Goal: Task Accomplishment & Management: Manage account settings

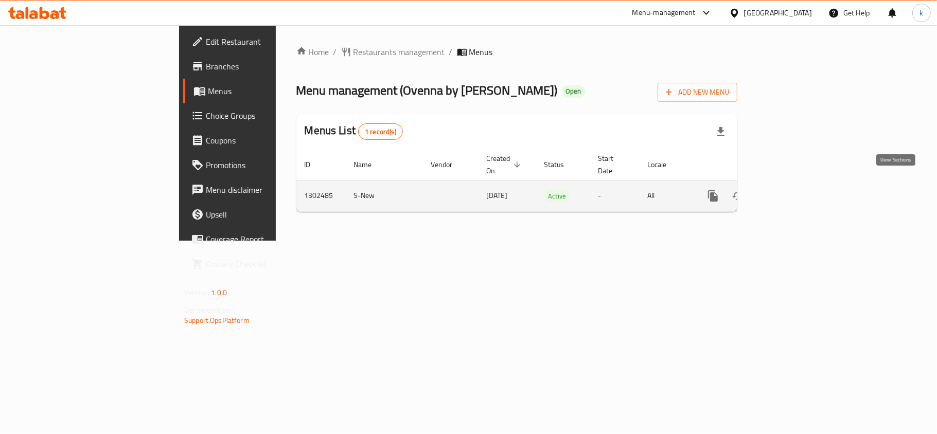
click at [792, 191] on icon "enhanced table" at bounding box center [787, 195] width 9 height 9
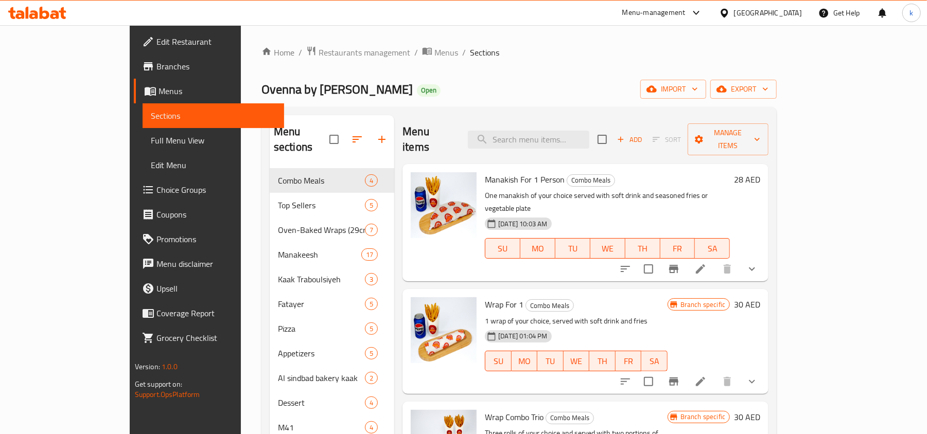
click at [742, 14] on div "United Arab Emirates" at bounding box center [768, 12] width 68 height 11
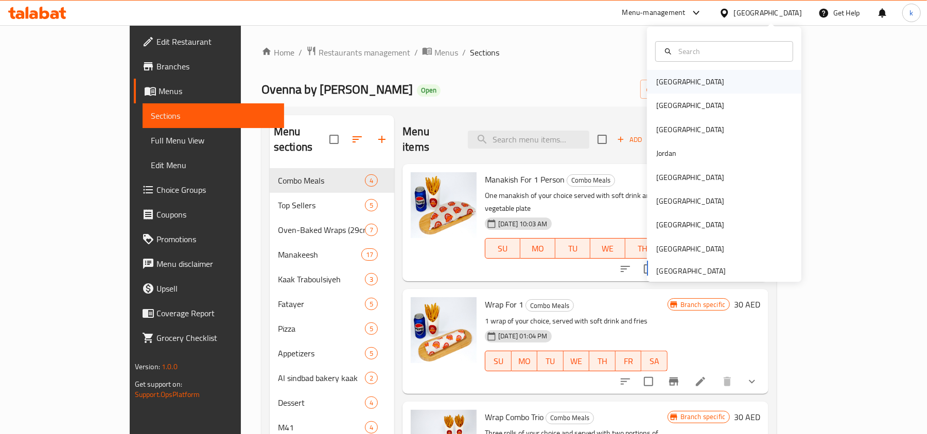
click at [657, 85] on div "Bahrain" at bounding box center [690, 81] width 68 height 11
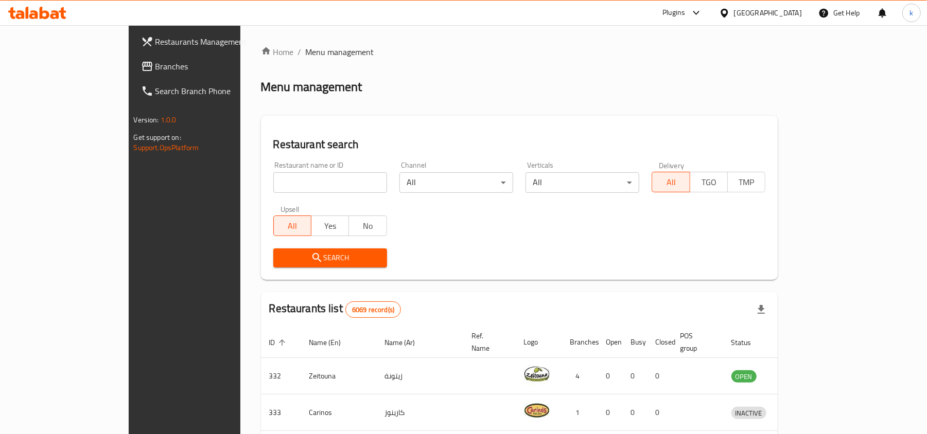
click at [779, 13] on div "Bahrain" at bounding box center [768, 12] width 68 height 11
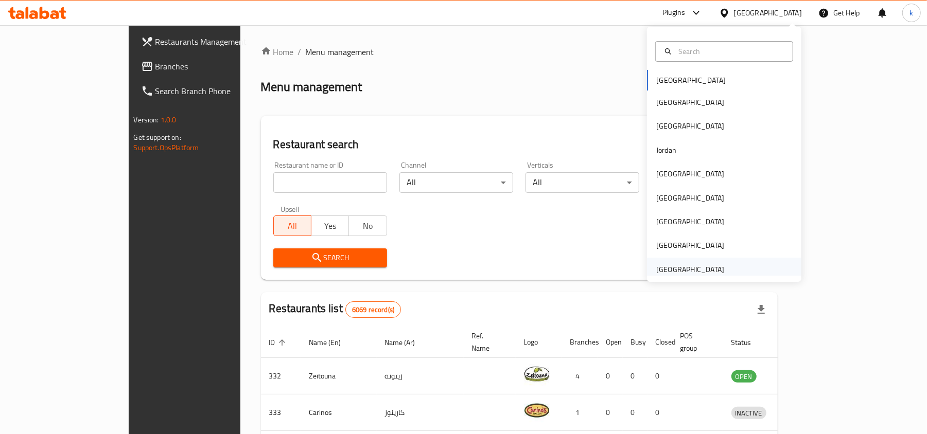
click at [668, 270] on div "United Arab Emirates" at bounding box center [690, 269] width 68 height 11
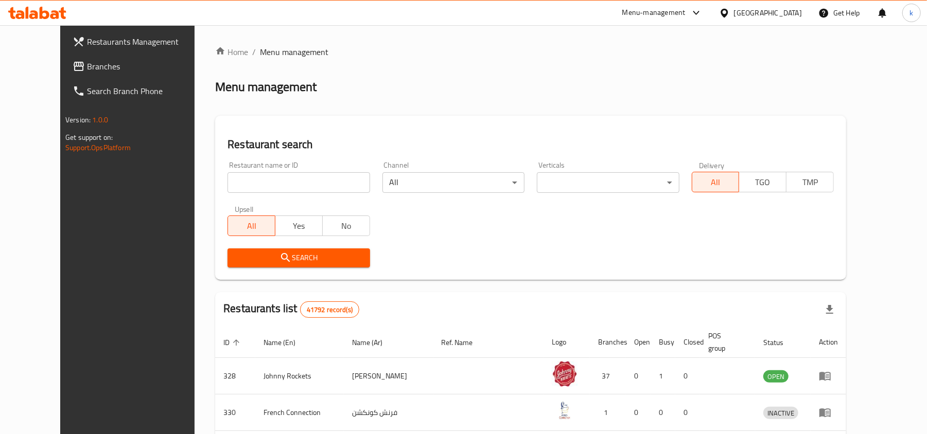
click at [87, 64] on span "Branches" at bounding box center [147, 66] width 120 height 12
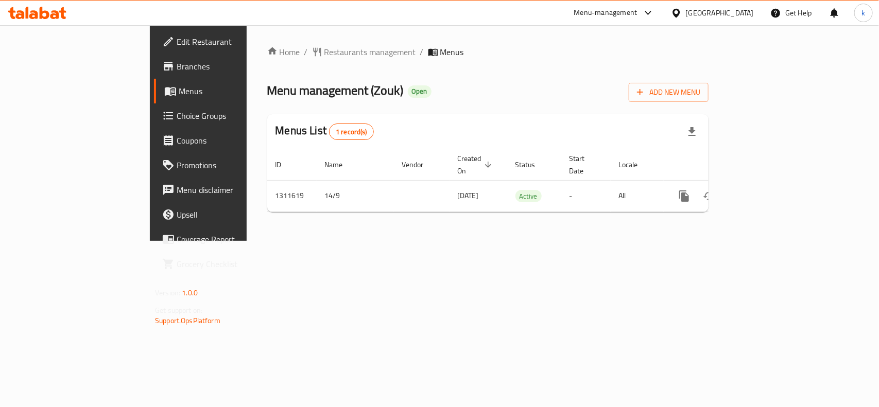
click at [368, 241] on div "Home / Restaurants management / Menus Menu management ( Zouk ) Open Add New Men…" at bounding box center [488, 133] width 482 height 216
click at [711, 7] on div "[GEOGRAPHIC_DATA]" at bounding box center [720, 12] width 68 height 11
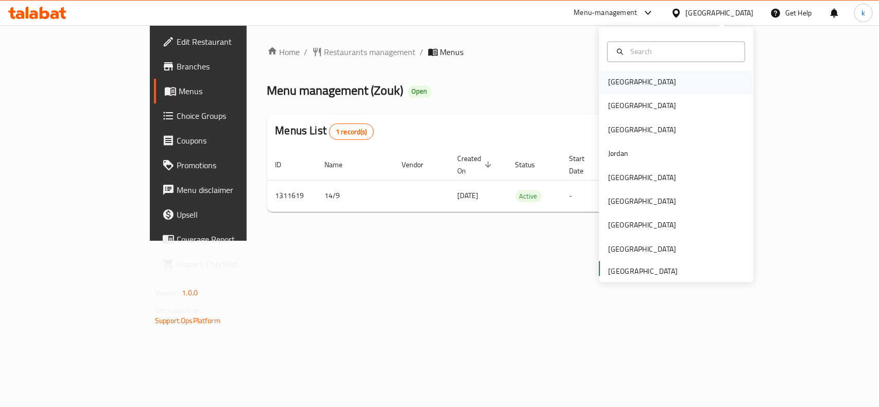
click at [636, 80] on div "[GEOGRAPHIC_DATA]" at bounding box center [676, 83] width 154 height 24
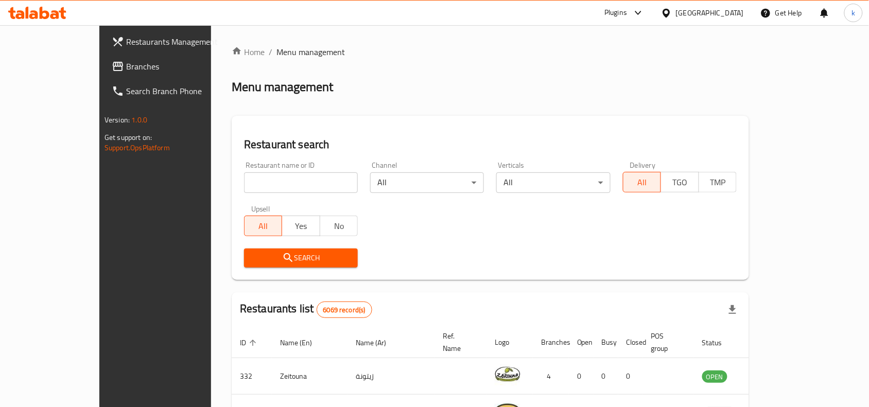
click at [672, 9] on icon at bounding box center [666, 13] width 11 height 11
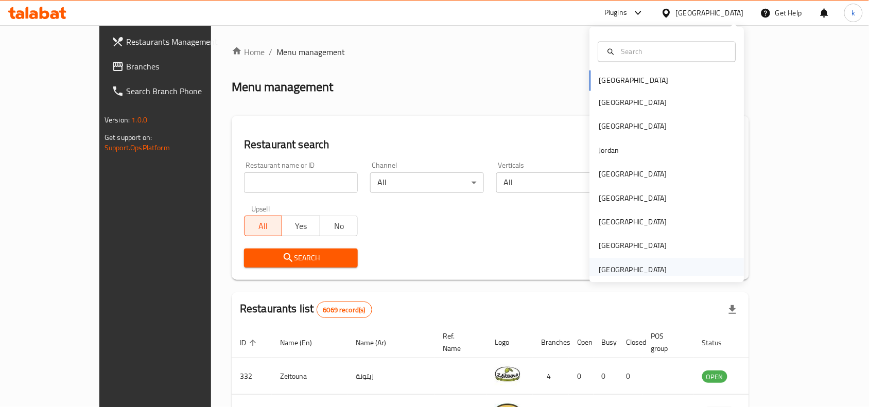
click at [603, 266] on div "[GEOGRAPHIC_DATA]" at bounding box center [633, 269] width 68 height 11
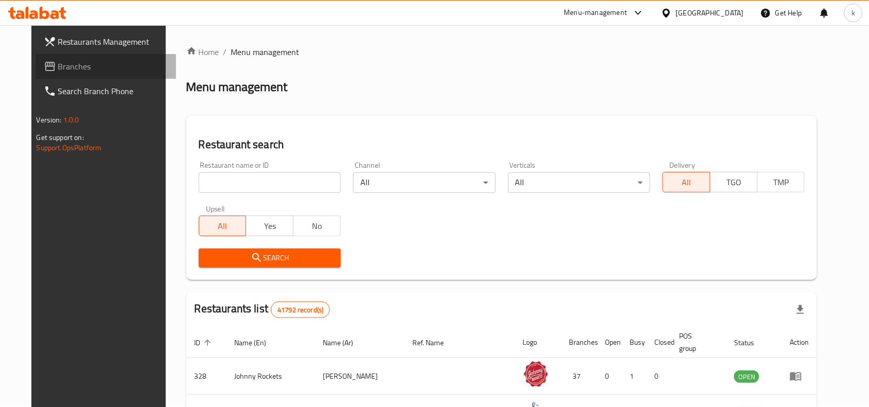
click at [76, 67] on span "Branches" at bounding box center [113, 66] width 110 height 12
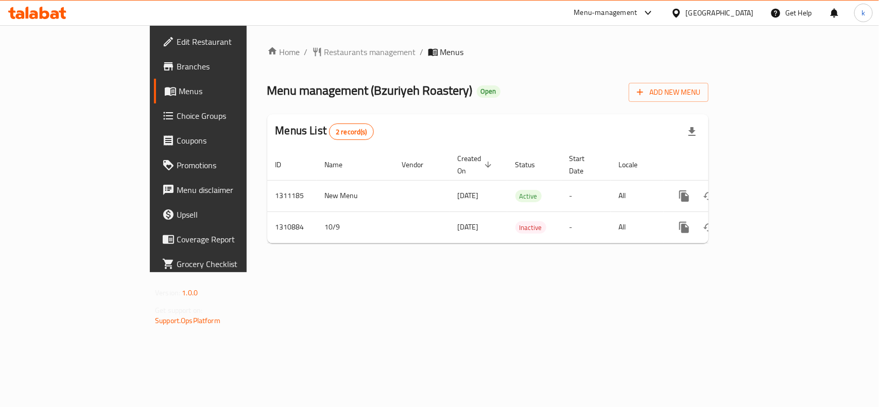
click at [415, 270] on div "Home / Restaurants management / Menus Menu management ( Bzuriyeh Roastery ) Ope…" at bounding box center [488, 148] width 482 height 247
click at [705, 11] on div "[GEOGRAPHIC_DATA]" at bounding box center [720, 12] width 68 height 11
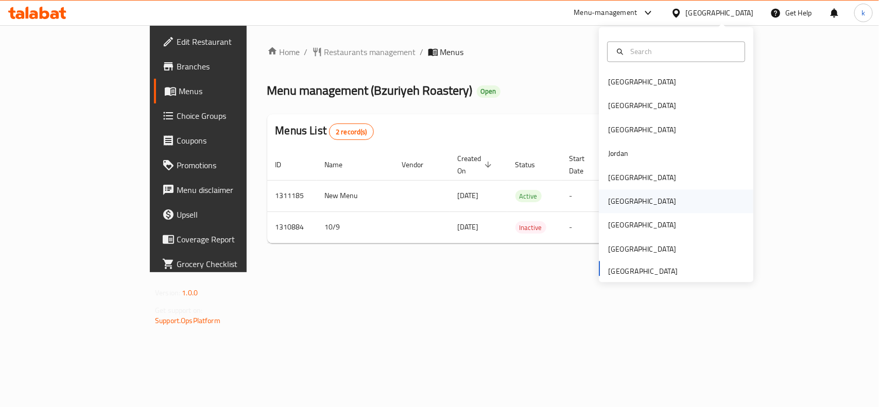
click at [609, 205] on div "[GEOGRAPHIC_DATA]" at bounding box center [642, 201] width 68 height 11
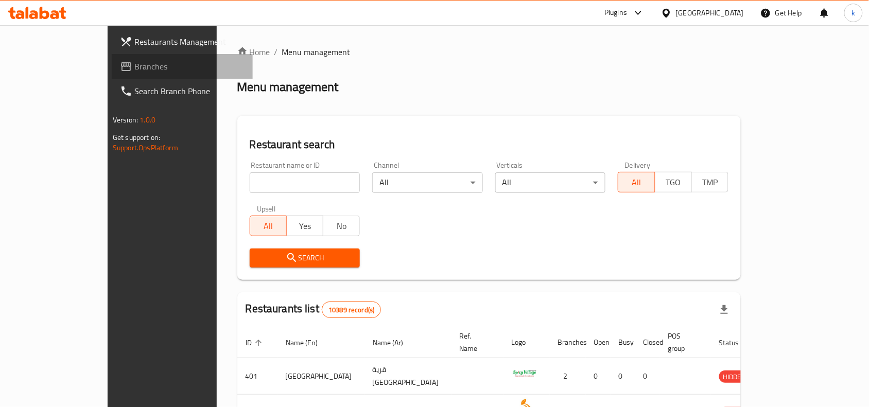
drag, startPoint x: 38, startPoint y: 63, endPoint x: 47, endPoint y: 73, distance: 13.8
click at [134, 62] on span "Branches" at bounding box center [189, 66] width 110 height 12
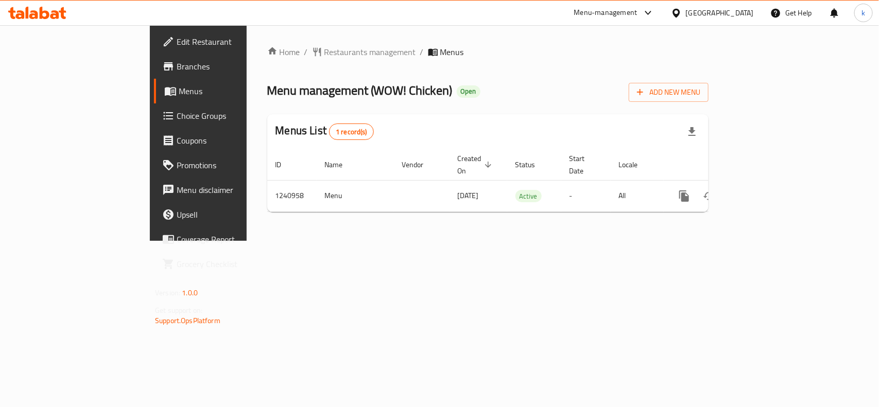
click at [417, 241] on div "Home / Restaurants management / Menus Menu management ( WOW! Chicken ) Open Add…" at bounding box center [488, 133] width 482 height 216
click at [749, 10] on div "[GEOGRAPHIC_DATA]" at bounding box center [720, 12] width 68 height 11
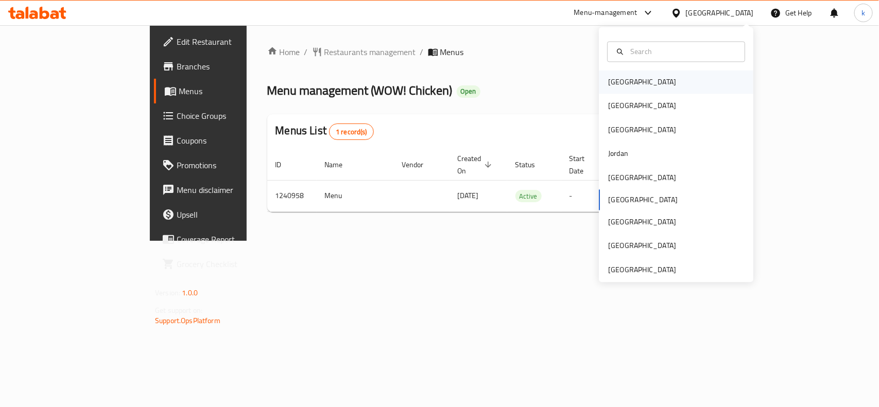
click at [634, 82] on div "[GEOGRAPHIC_DATA]" at bounding box center [676, 83] width 154 height 24
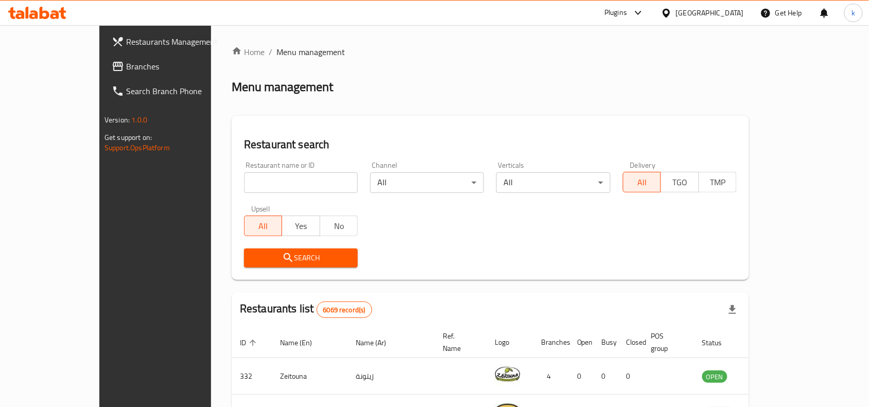
click at [672, 11] on icon at bounding box center [666, 13] width 11 height 11
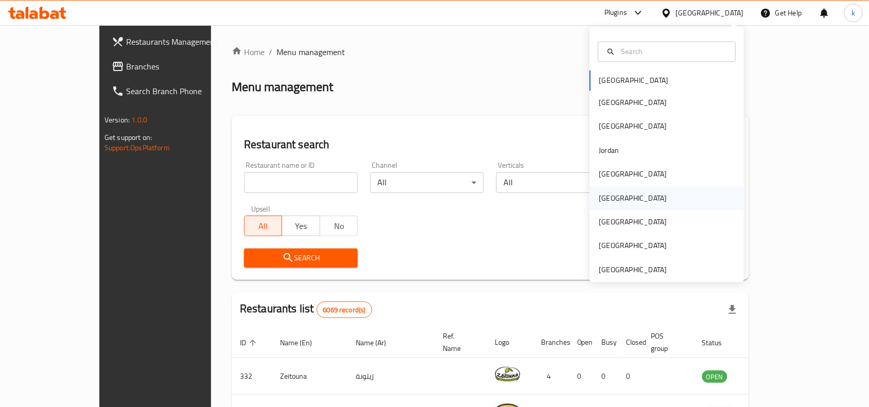
click at [601, 198] on div "[GEOGRAPHIC_DATA]" at bounding box center [633, 198] width 68 height 11
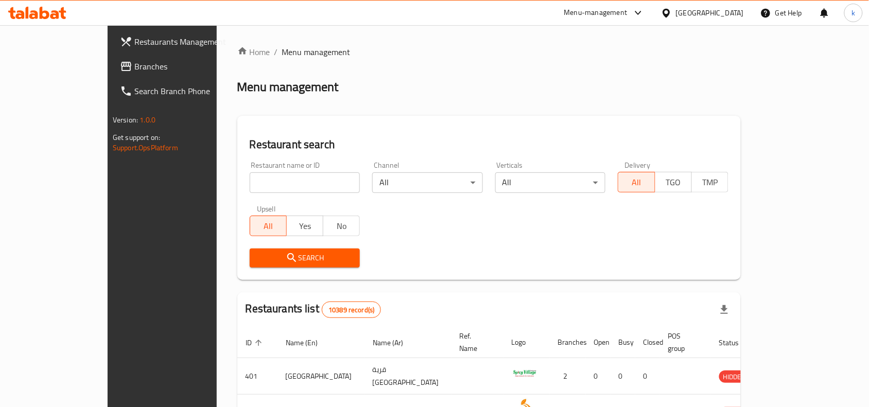
click at [134, 69] on span "Branches" at bounding box center [189, 66] width 110 height 12
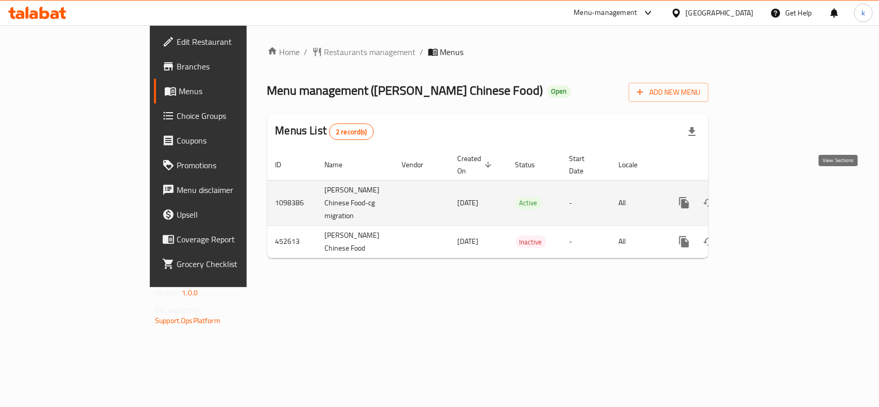
click at [764, 197] on icon "enhanced table" at bounding box center [758, 203] width 12 height 12
